Goal: Information Seeking & Learning: Stay updated

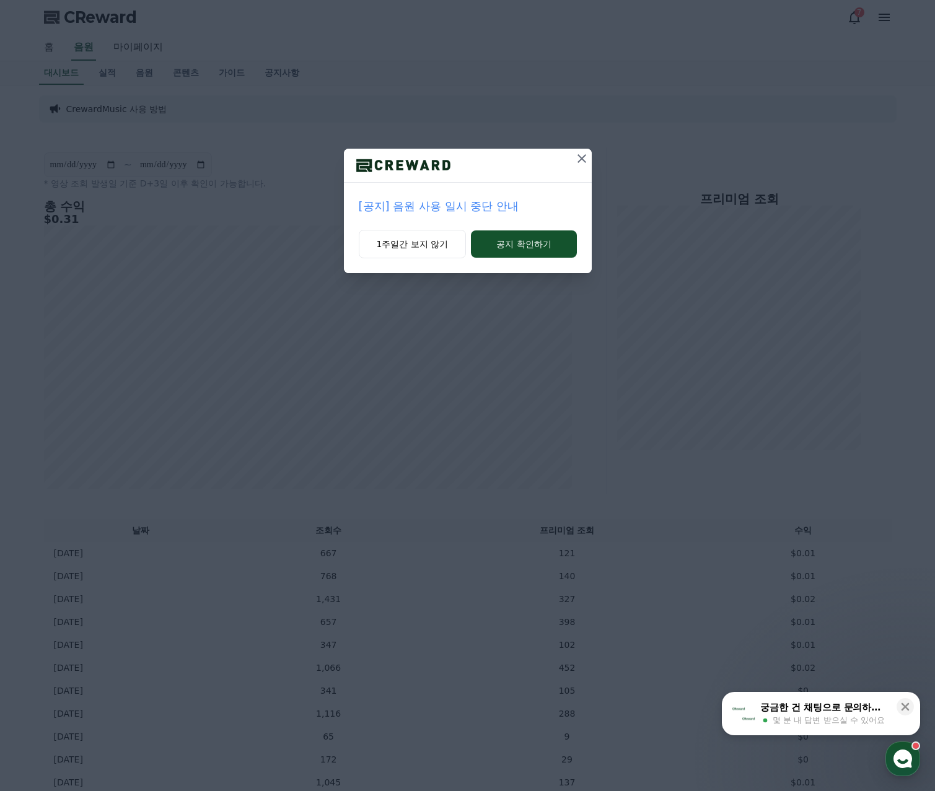
click at [482, 201] on p "[공지] 음원 사용 일시 중단 안내" at bounding box center [468, 206] width 218 height 17
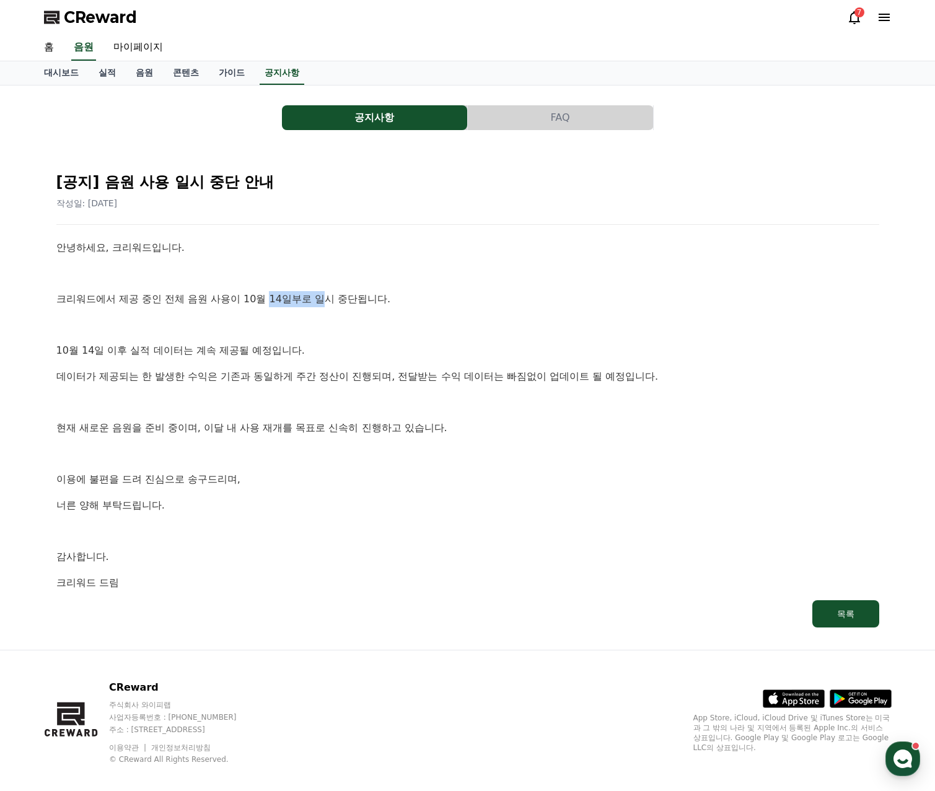
drag, startPoint x: 272, startPoint y: 304, endPoint x: 325, endPoint y: 309, distance: 52.9
click at [325, 307] on p "크리워드에서 제공 중인 전체 음원 사용이 10월 14일부로 일시 중단됩니다." at bounding box center [467, 299] width 823 height 16
drag, startPoint x: 117, startPoint y: 300, endPoint x: 235, endPoint y: 298, distance: 117.8
click at [235, 298] on p "크리워드에서 제공 중인 전체 음원 사용이 10월 14일부로 일시 중단됩니다." at bounding box center [467, 299] width 823 height 16
drag, startPoint x: 150, startPoint y: 351, endPoint x: 149, endPoint y: 374, distance: 22.3
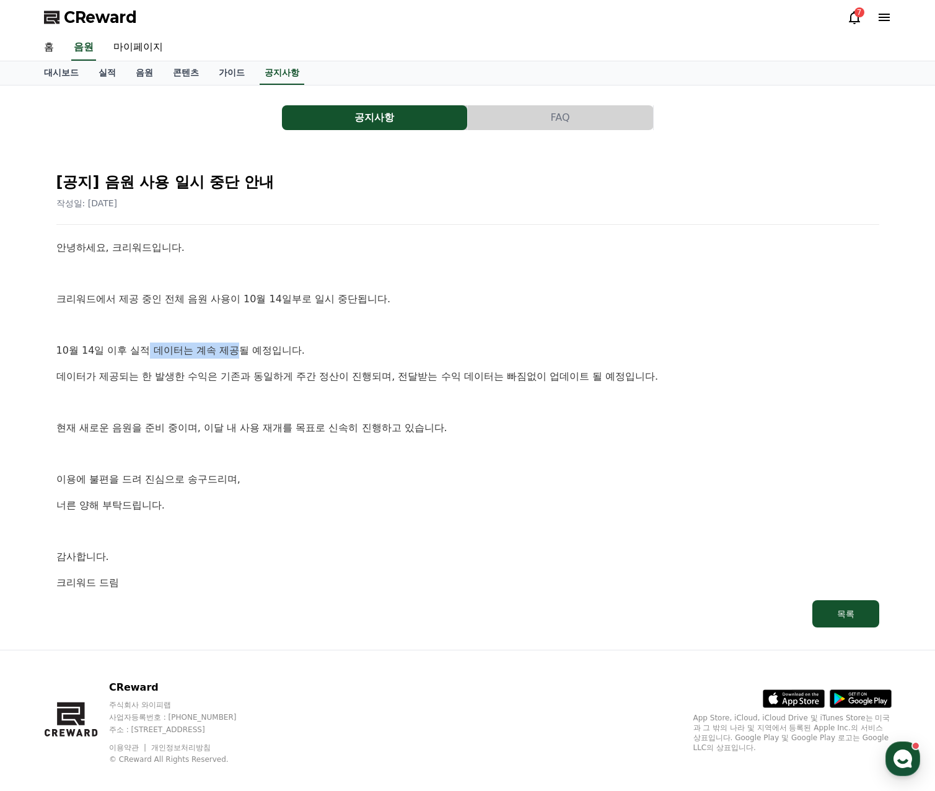
click at [243, 353] on p "10월 14일 이후 실적 데이터는 계속 제공될 예정입니다." at bounding box center [467, 351] width 823 height 16
drag, startPoint x: 175, startPoint y: 380, endPoint x: 368, endPoint y: 391, distance: 193.1
click at [390, 383] on p "데이터가 제공되는 한 발생한 수익은 기존과 동일하게 주간 정산이 진행되며, 전달받는 수익 데이터는 빠짐없이 업데이트 될 예정입니다." at bounding box center [467, 377] width 823 height 16
click at [151, 79] on link "음원" at bounding box center [144, 73] width 37 height 24
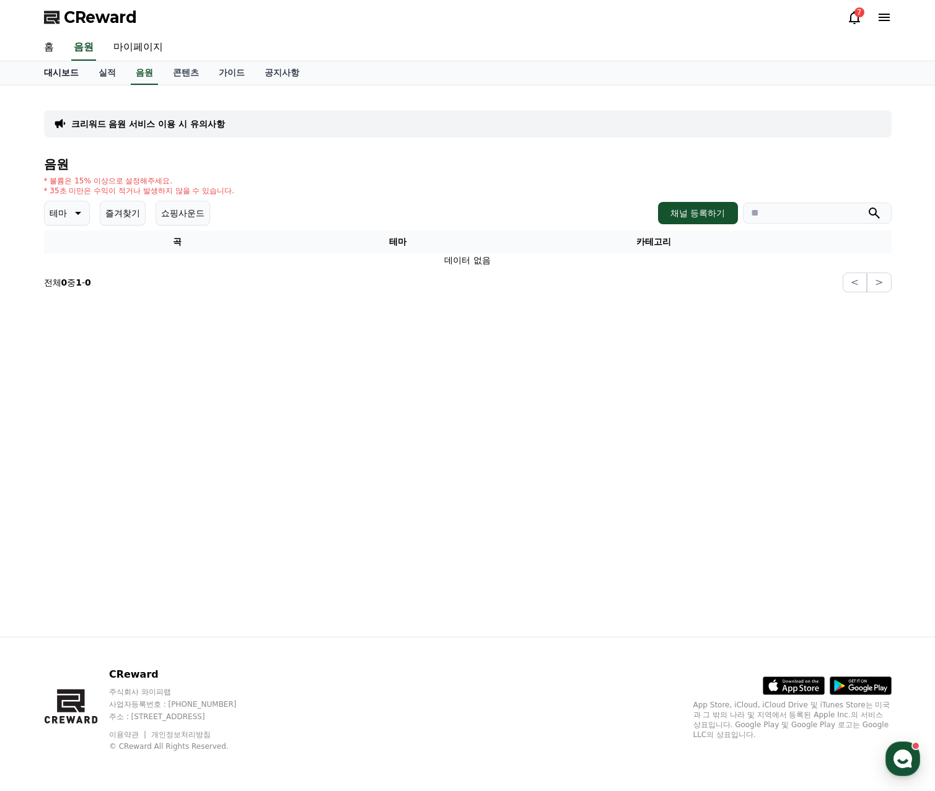
click at [66, 73] on link "대시보드" at bounding box center [61, 73] width 55 height 24
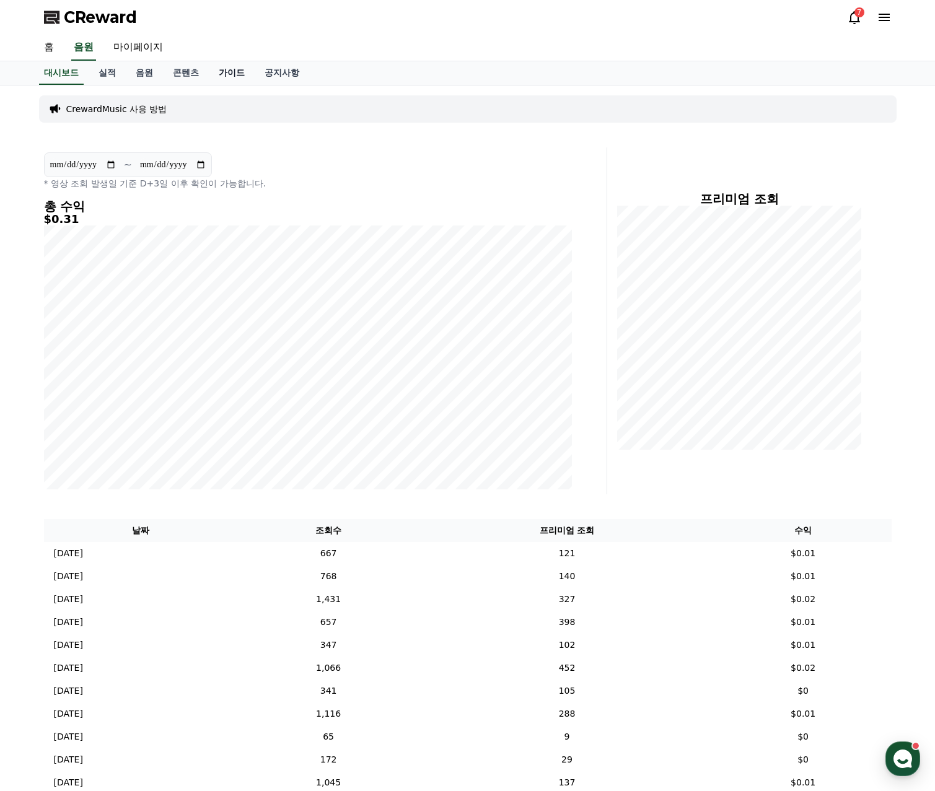
click at [231, 74] on link "가이드" at bounding box center [232, 73] width 46 height 24
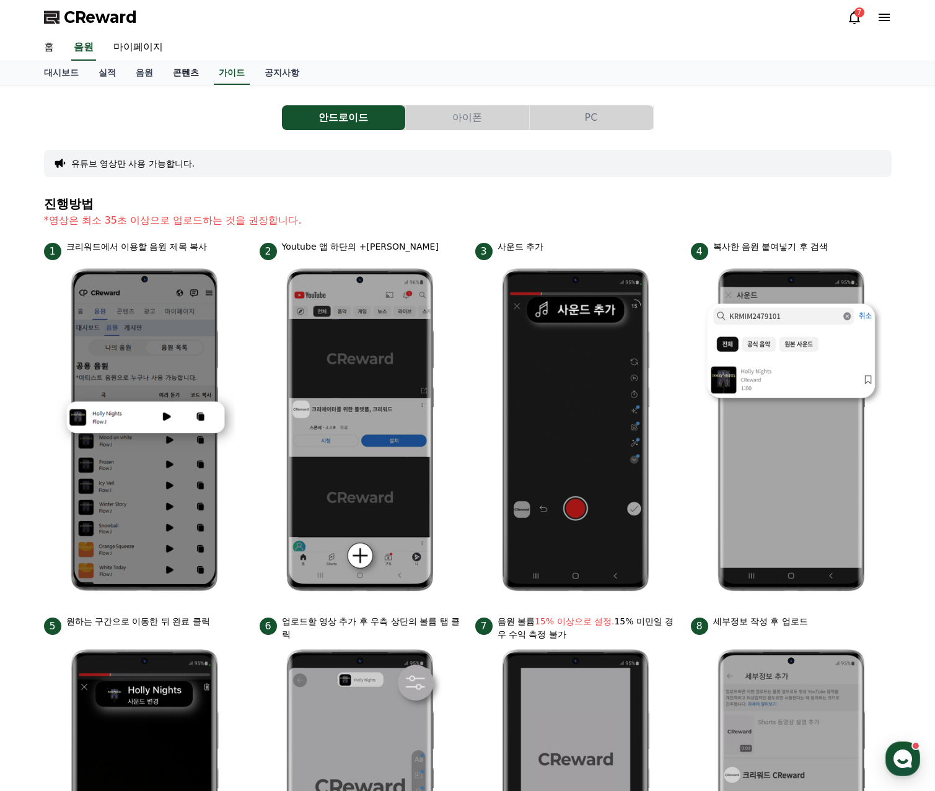
click at [192, 72] on link "콘텐츠" at bounding box center [186, 73] width 46 height 24
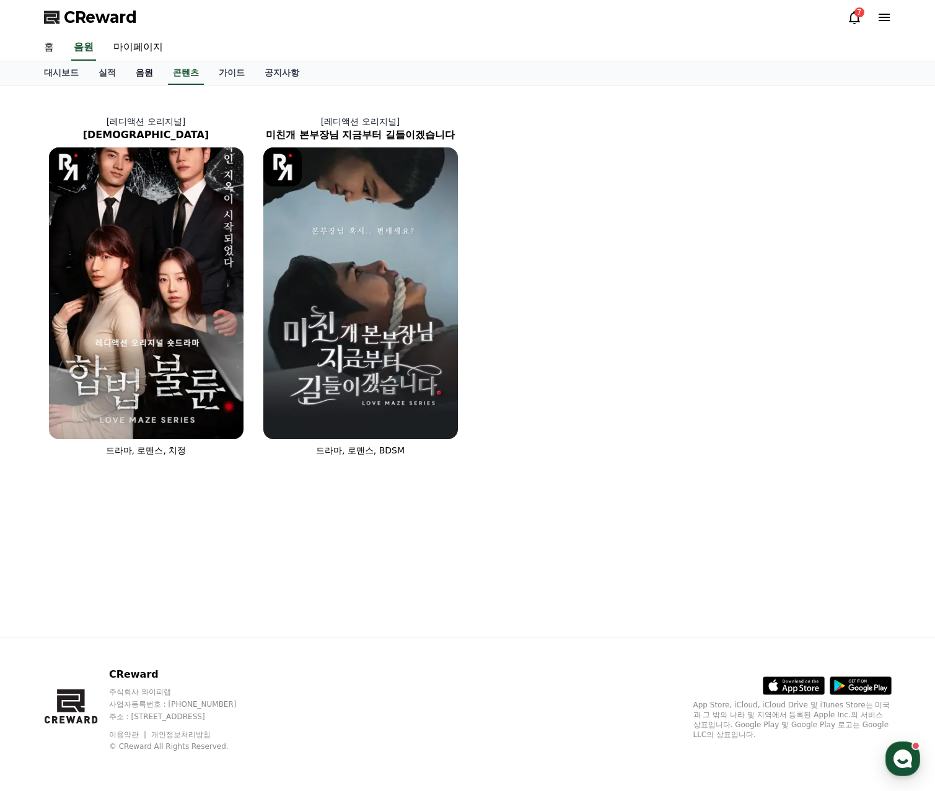
click at [133, 74] on link "음원" at bounding box center [144, 73] width 37 height 24
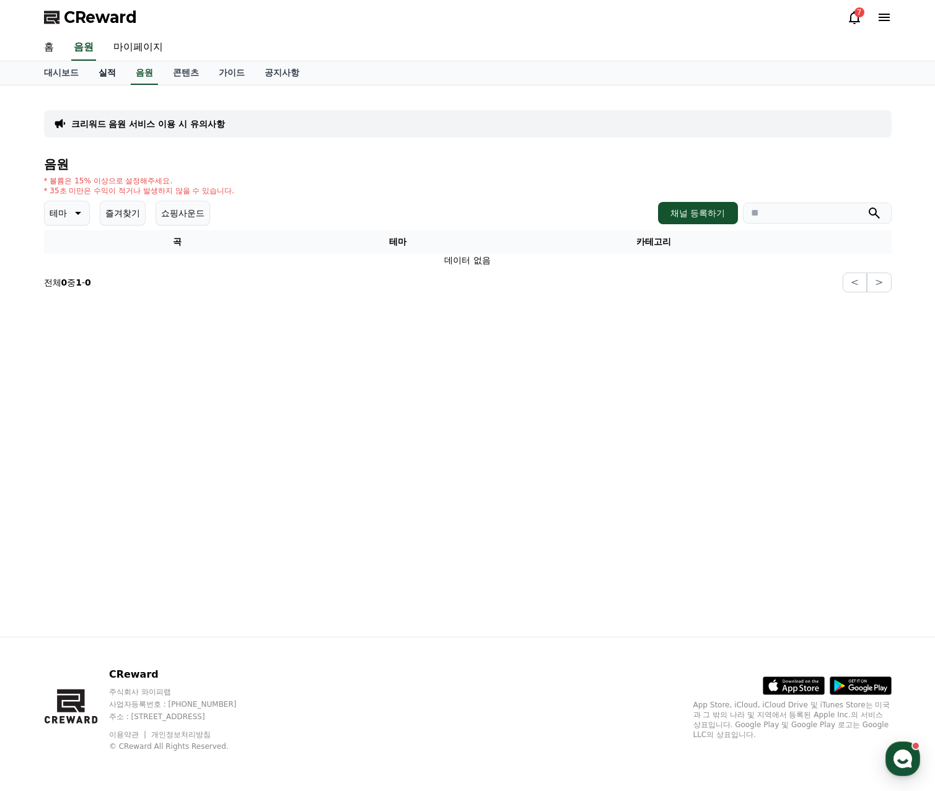
click at [112, 75] on link "실적" at bounding box center [107, 73] width 37 height 24
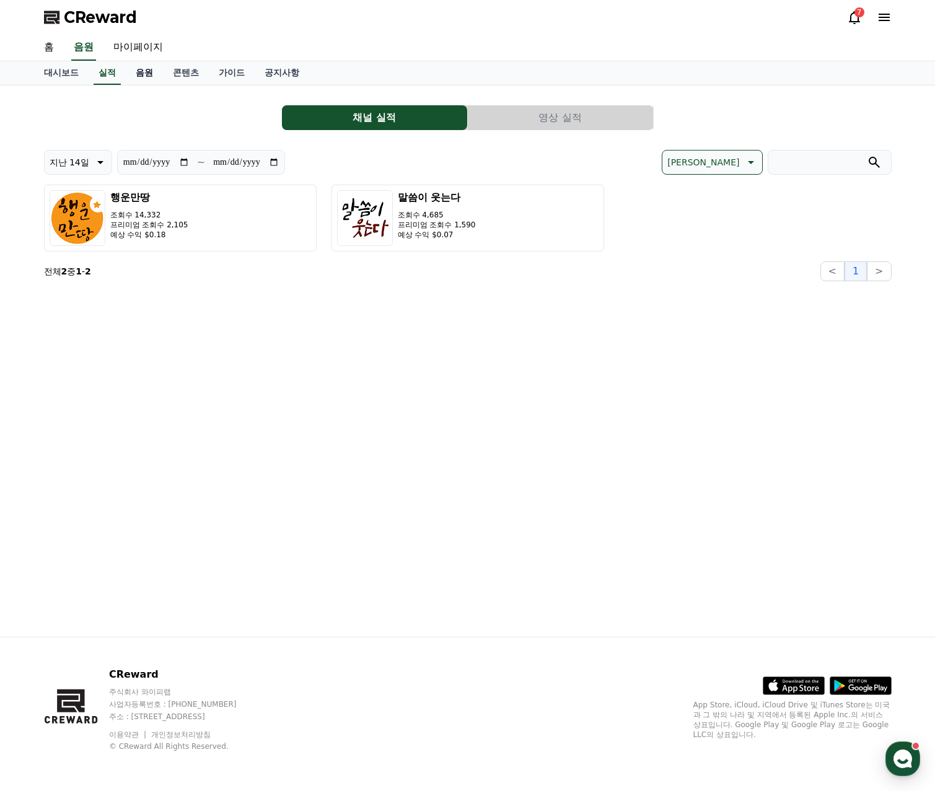
click at [141, 68] on link "음원" at bounding box center [144, 73] width 37 height 24
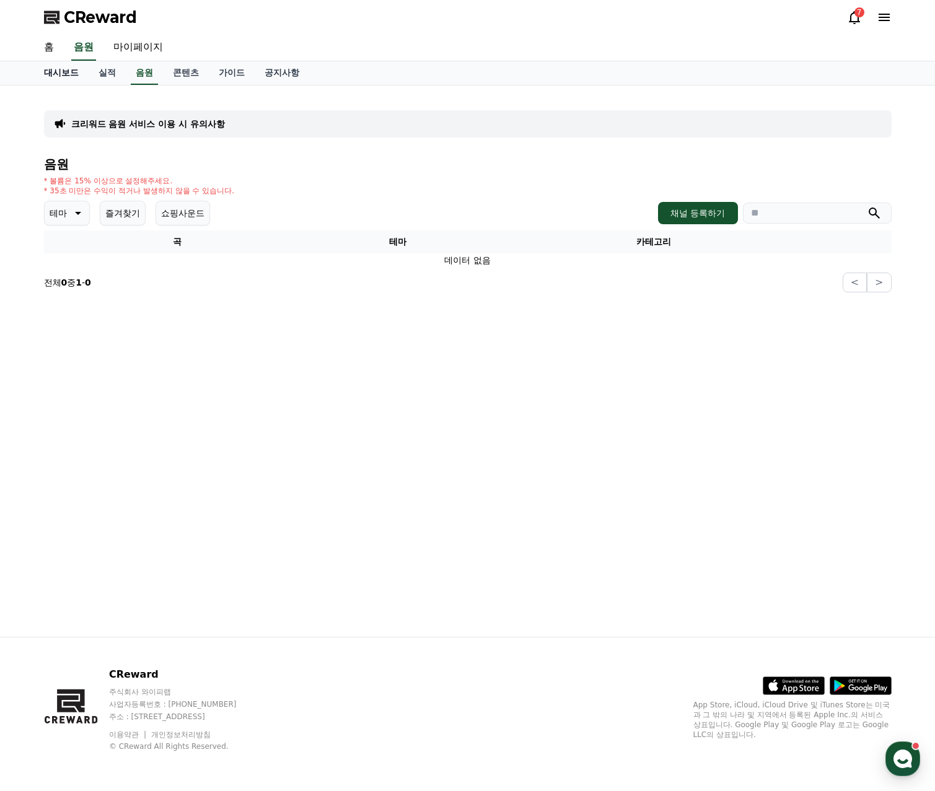
click at [65, 73] on link "대시보드" at bounding box center [61, 73] width 55 height 24
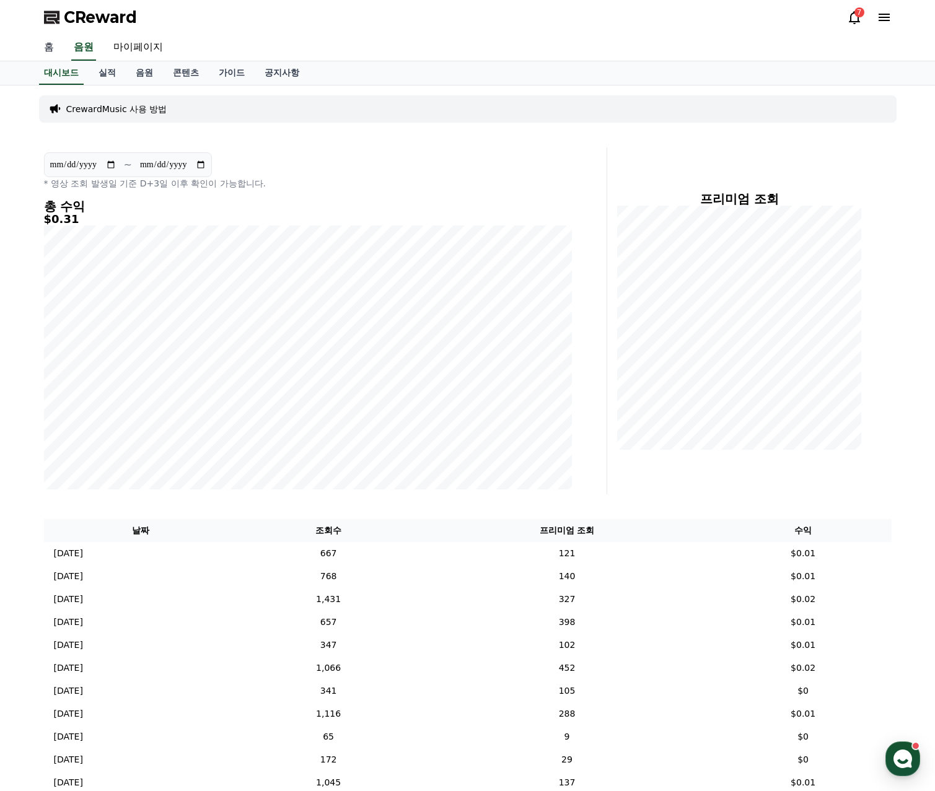
click at [51, 41] on link "홈" at bounding box center [49, 48] width 30 height 26
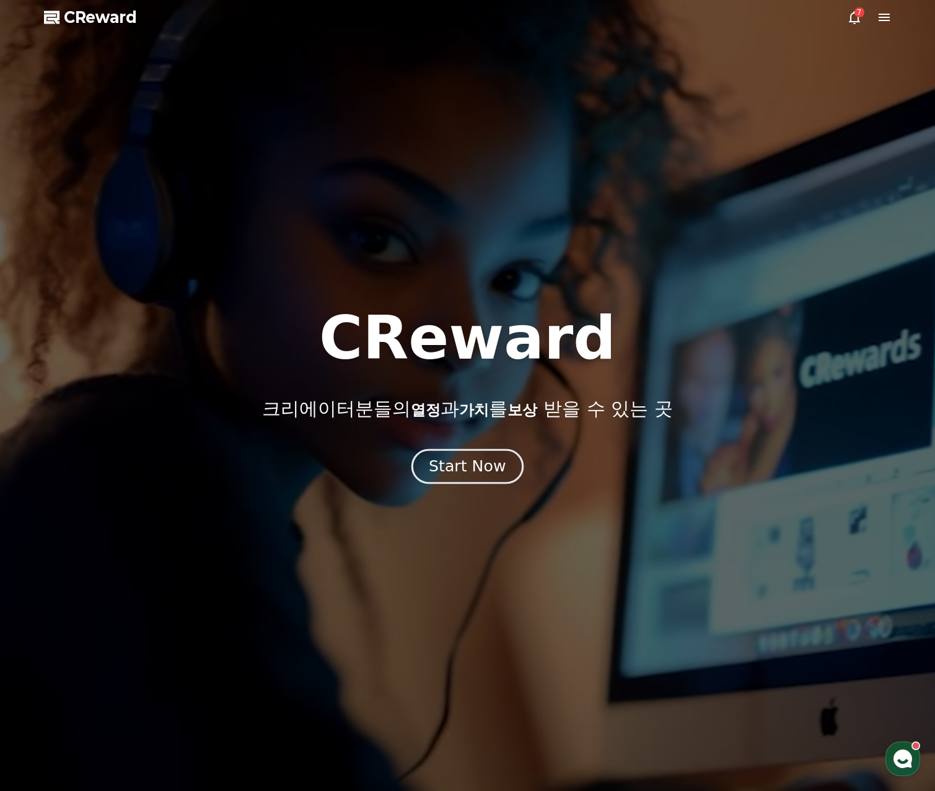
click at [464, 475] on div "Start Now" at bounding box center [467, 466] width 77 height 21
